Goal: Complete application form: Complete application form

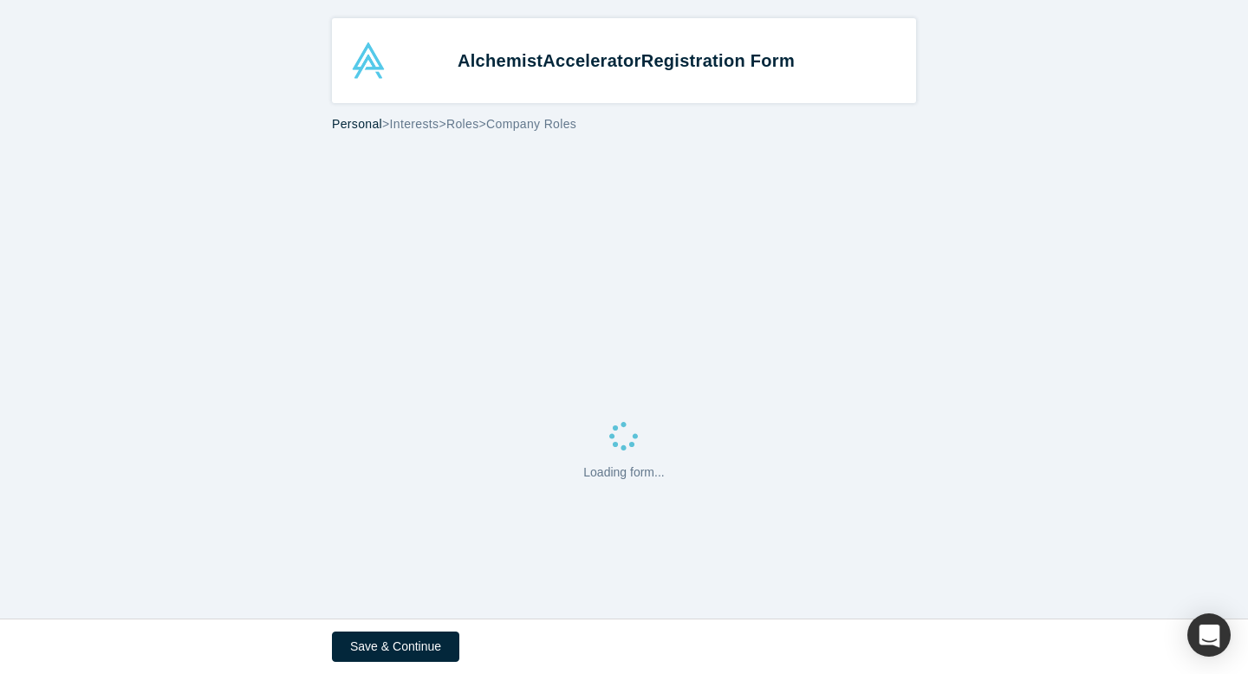
select select "DE"
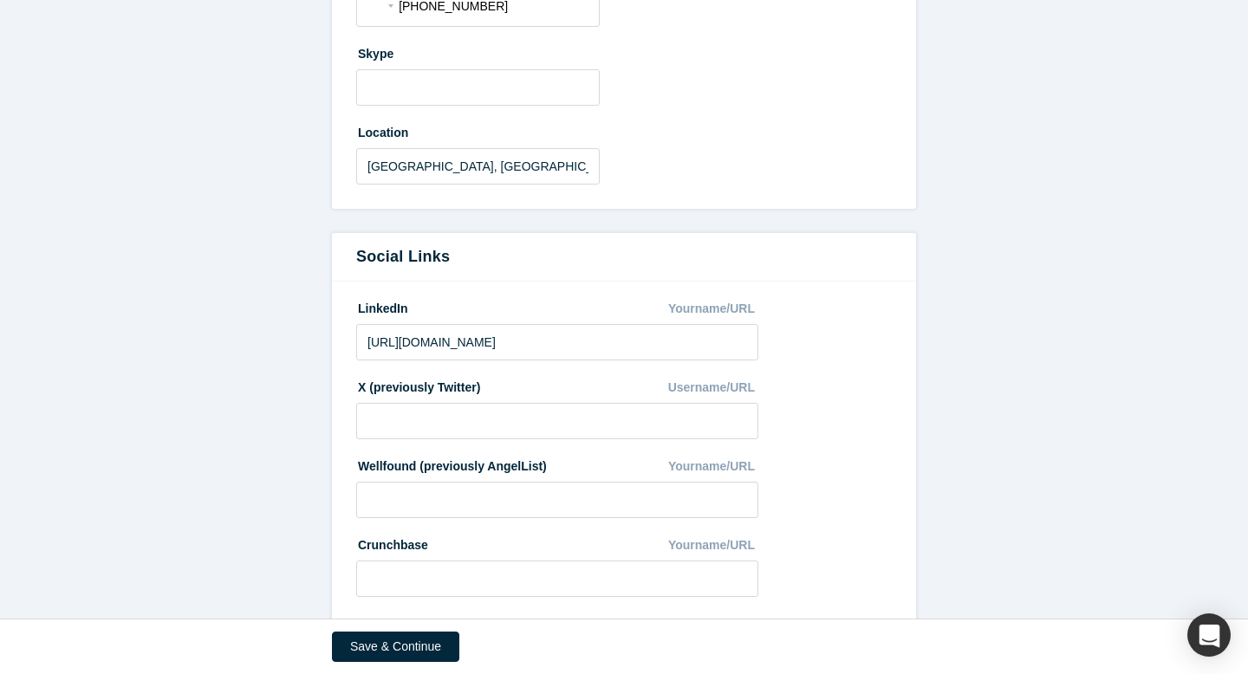
scroll to position [902, 0]
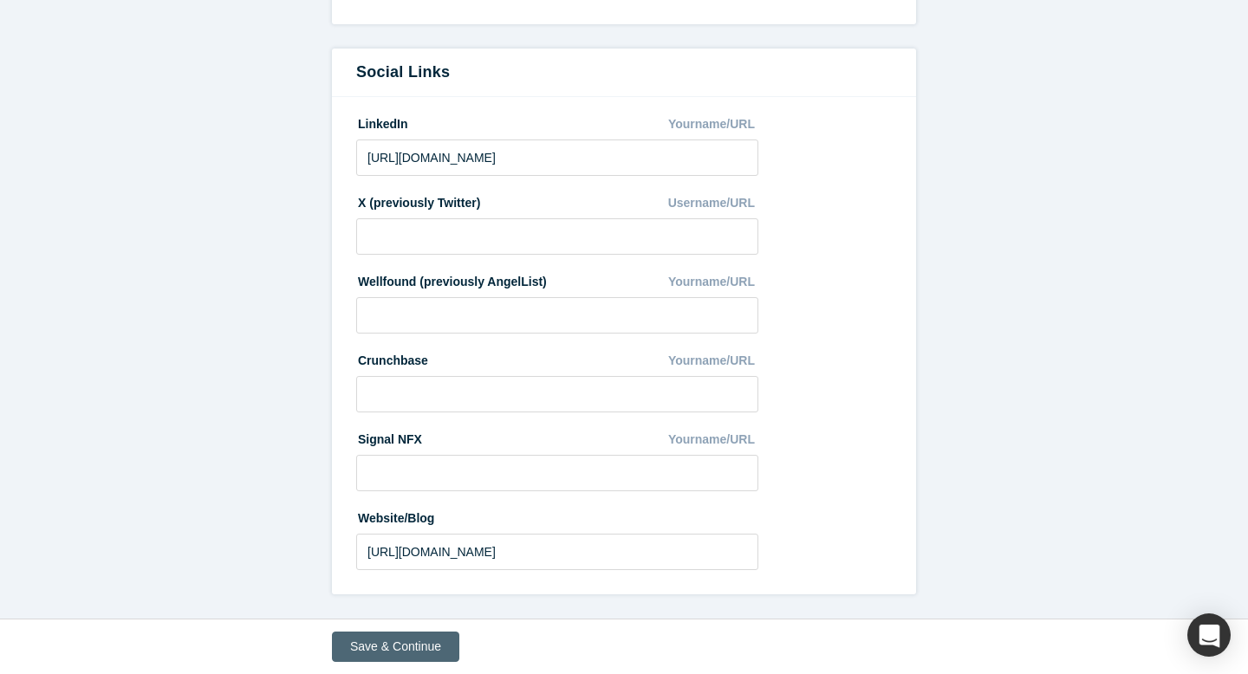
click at [433, 648] on button "Save & Continue" at bounding box center [395, 647] width 127 height 30
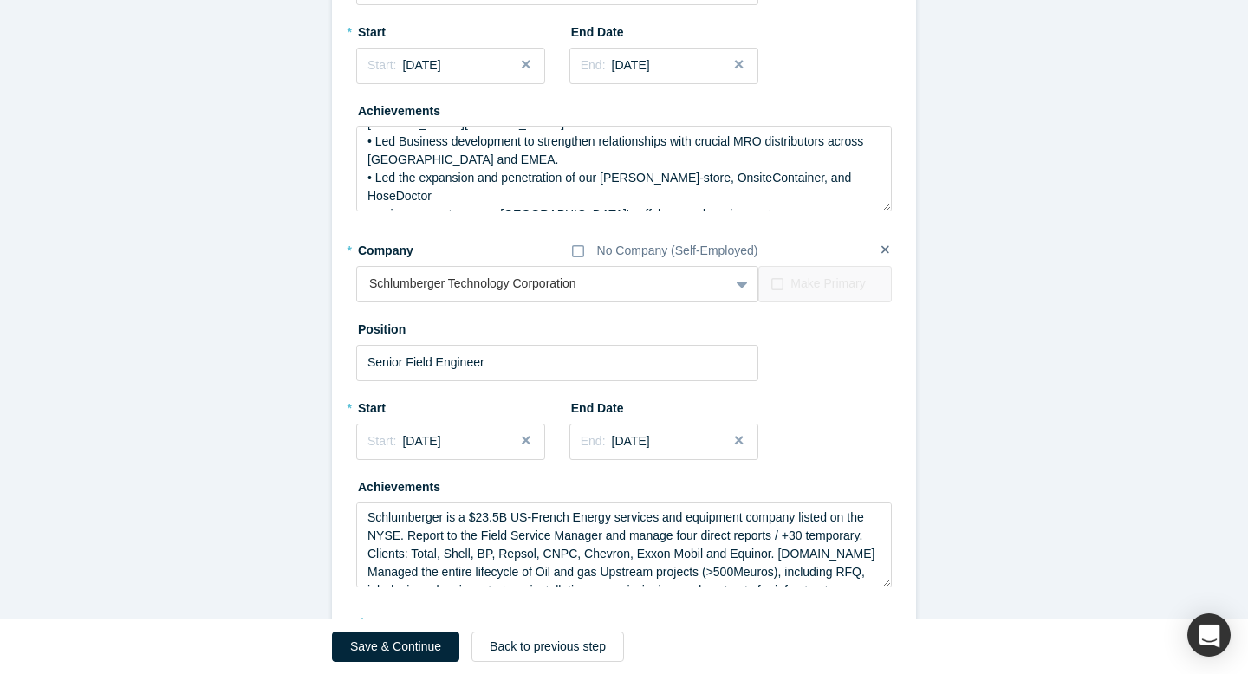
scroll to position [2792, 0]
